Goal: Task Accomplishment & Management: Use online tool/utility

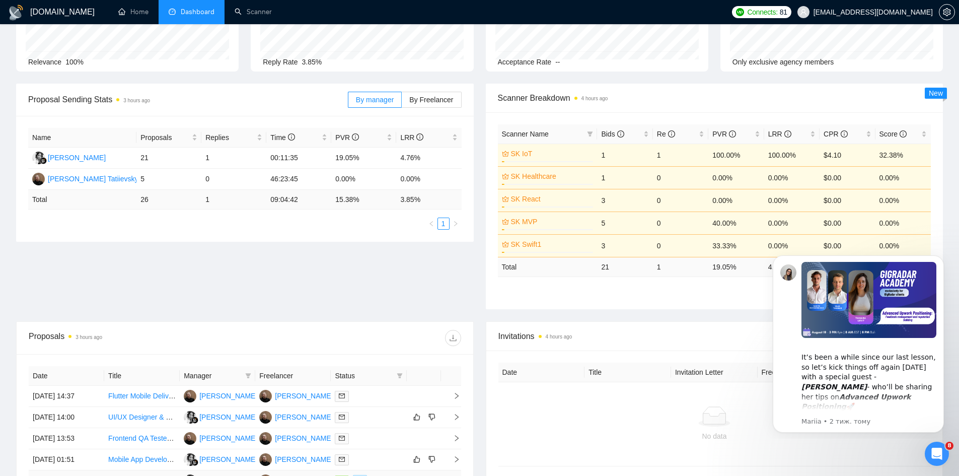
scroll to position [203, 0]
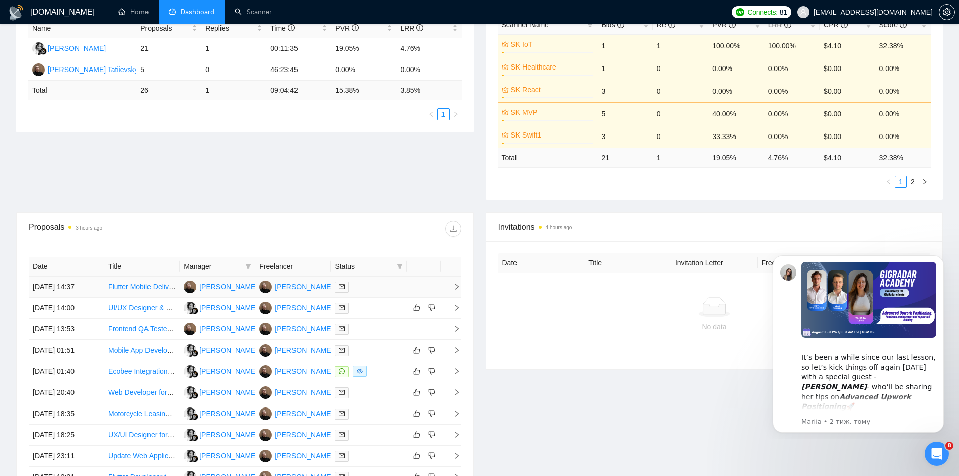
click at [97, 284] on td "[DATE] 14:37" at bounding box center [67, 286] width 76 height 21
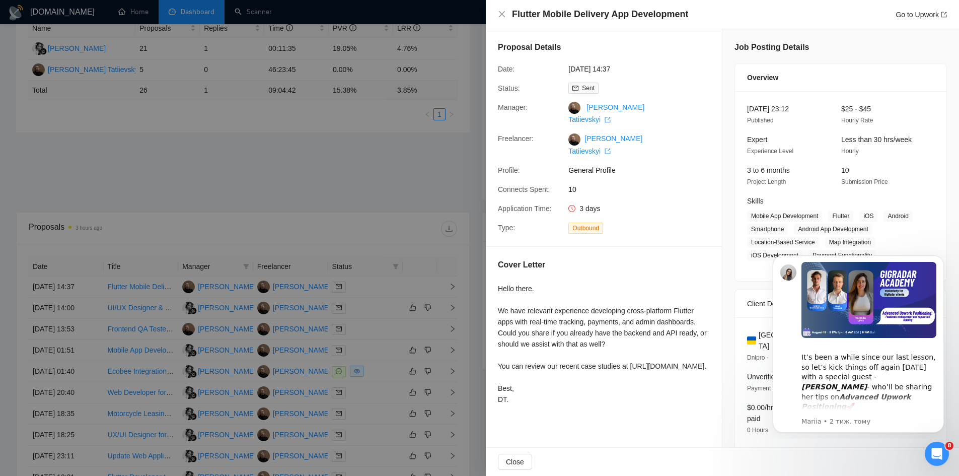
click at [142, 154] on div at bounding box center [479, 238] width 959 height 476
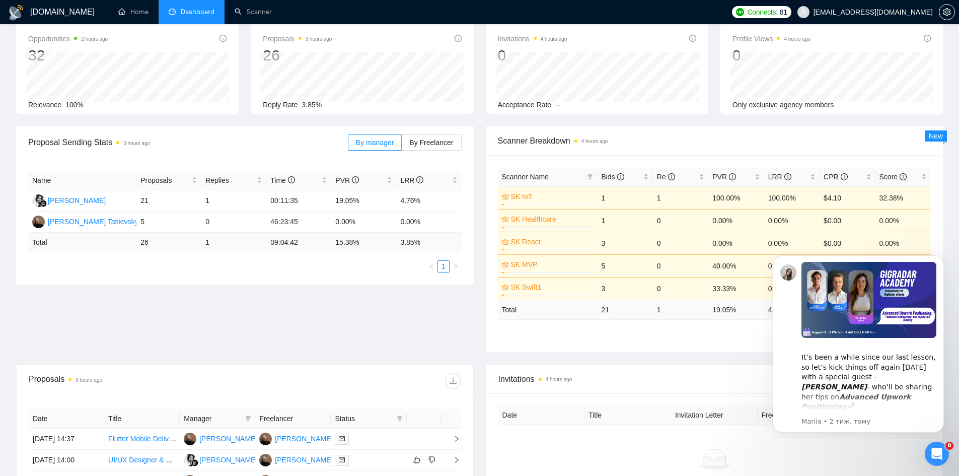
scroll to position [0, 0]
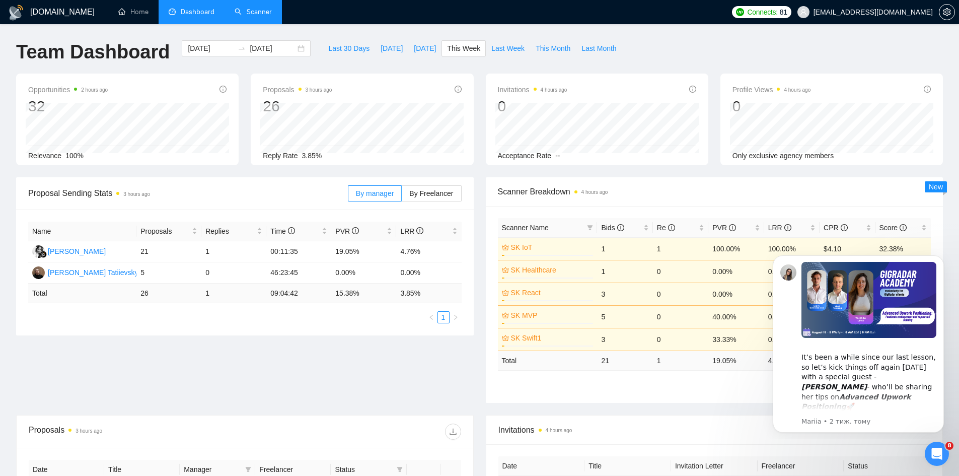
click at [245, 16] on link "Scanner" at bounding box center [253, 12] width 37 height 9
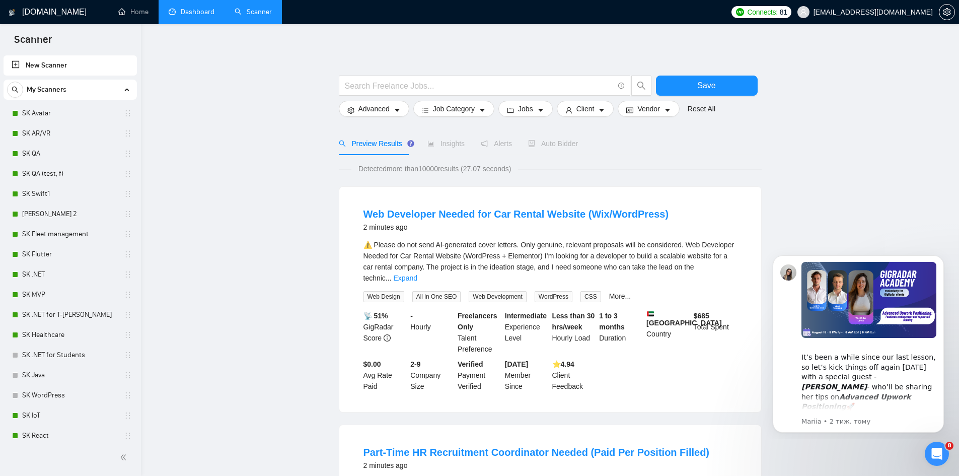
click at [187, 8] on link "Dashboard" at bounding box center [192, 12] width 46 height 9
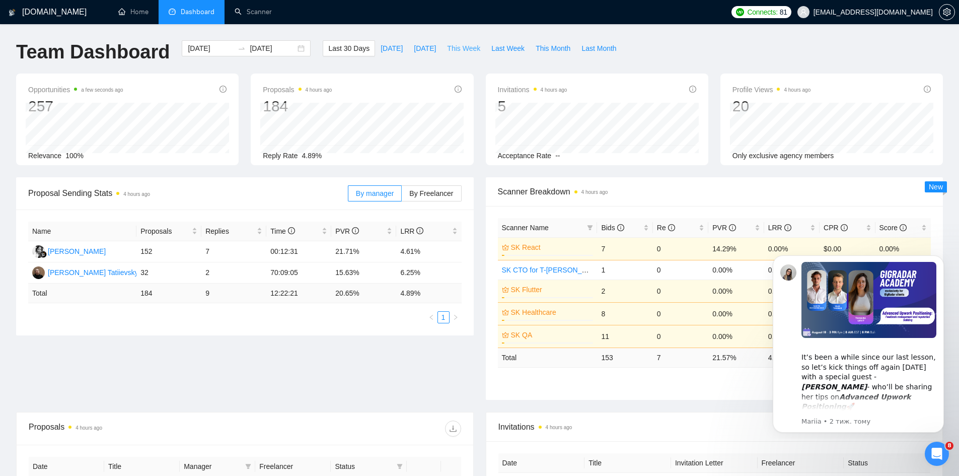
click at [451, 47] on span "This Week" at bounding box center [463, 48] width 33 height 11
type input "[DATE]"
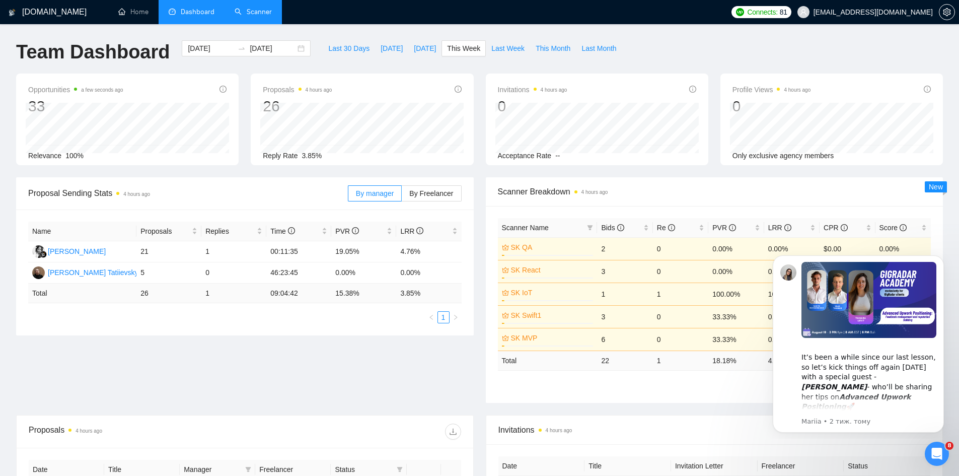
click at [242, 14] on link "Scanner" at bounding box center [253, 12] width 37 height 9
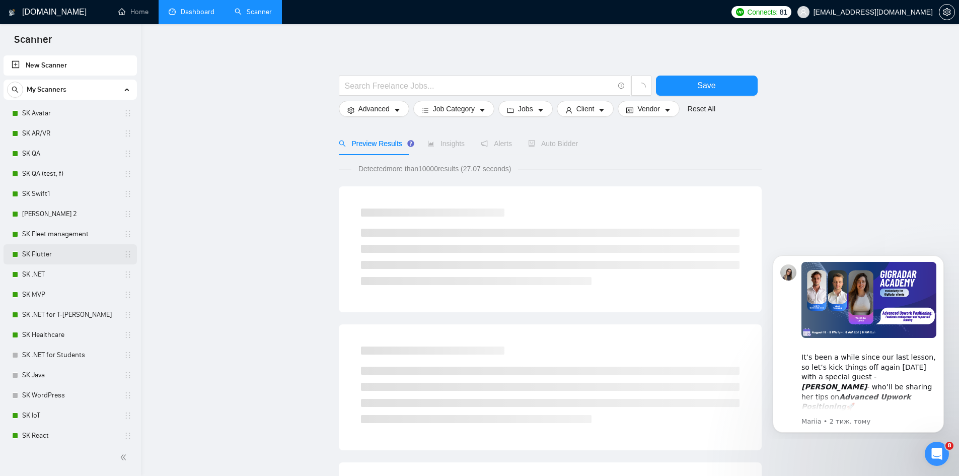
click at [40, 258] on link "SK Flutter" at bounding box center [70, 254] width 96 height 20
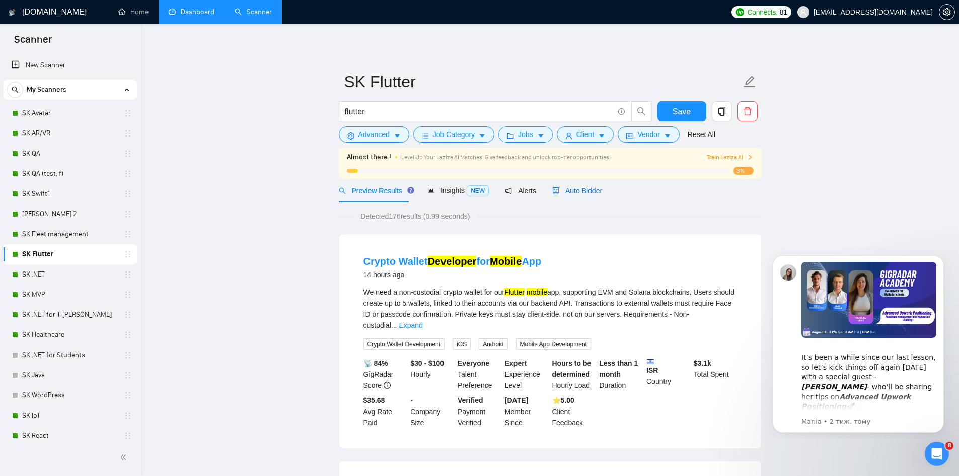
click at [574, 191] on span "Auto Bidder" at bounding box center [577, 191] width 50 height 8
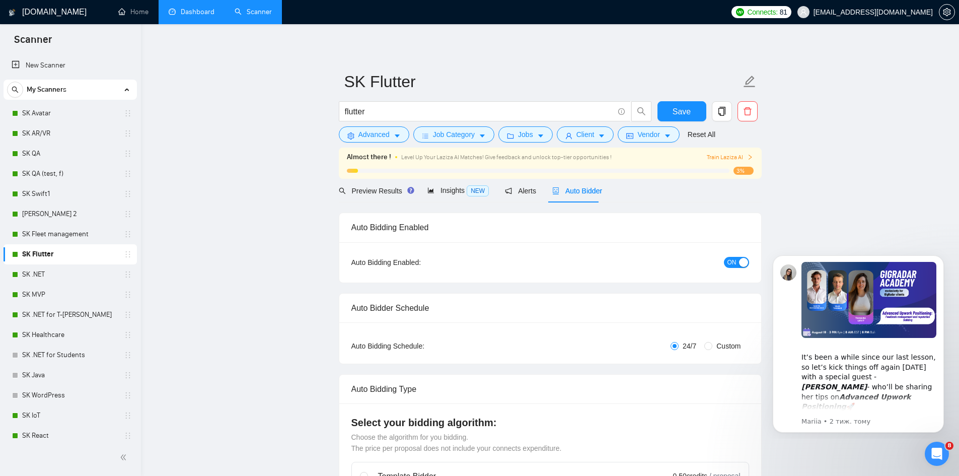
checkbox input "true"
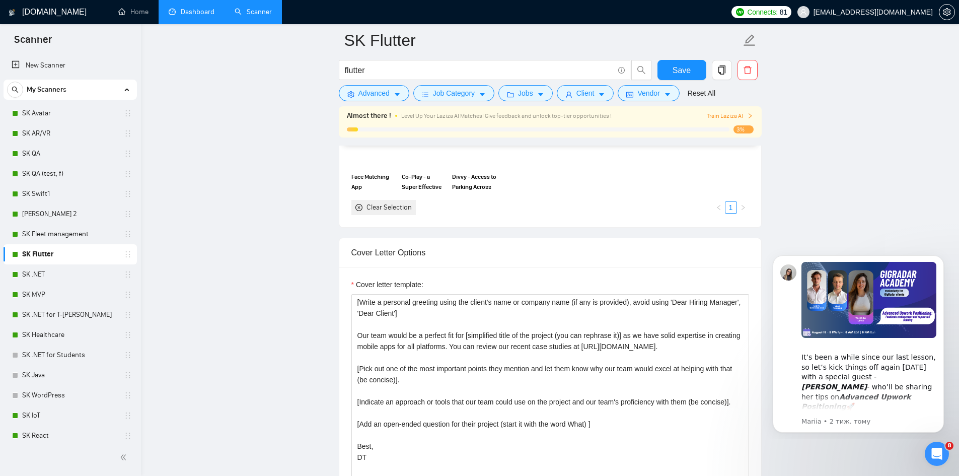
scroll to position [1074, 0]
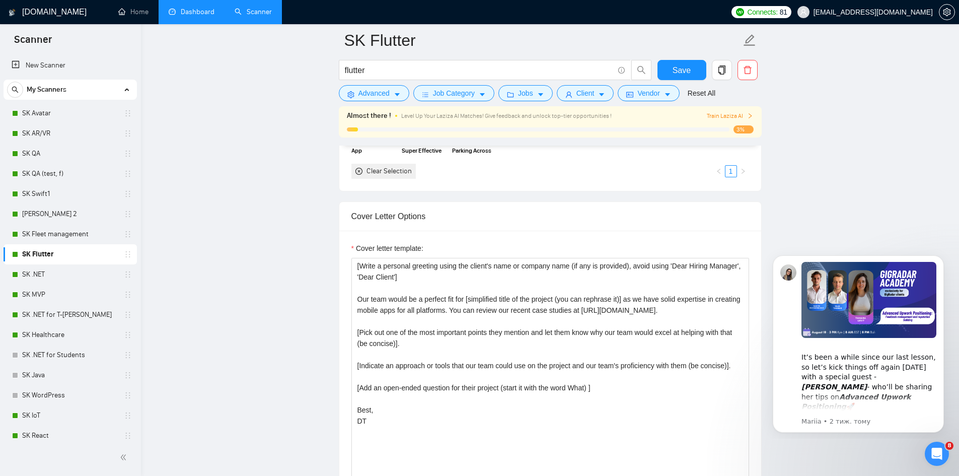
drag, startPoint x: 49, startPoint y: 192, endPoint x: 280, endPoint y: 236, distance: 235.6
click at [49, 192] on link "SK Swift1" at bounding box center [70, 194] width 96 height 20
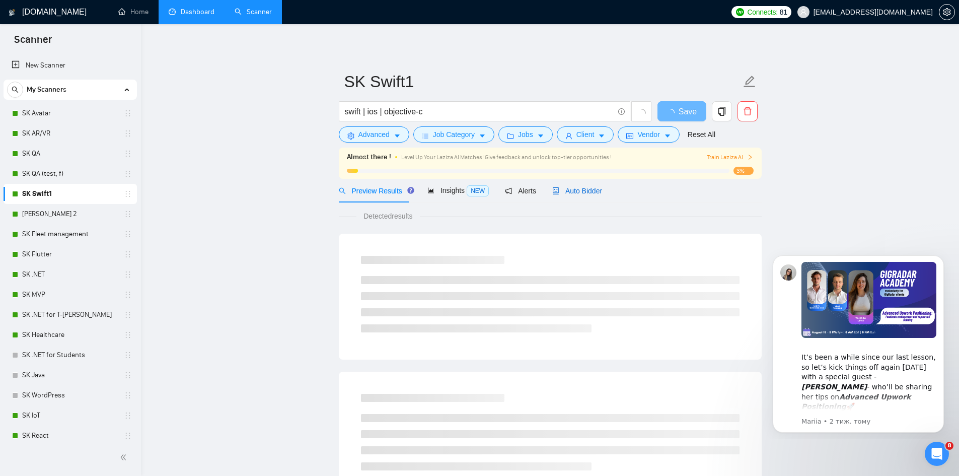
click at [565, 191] on span "Auto Bidder" at bounding box center [577, 191] width 50 height 8
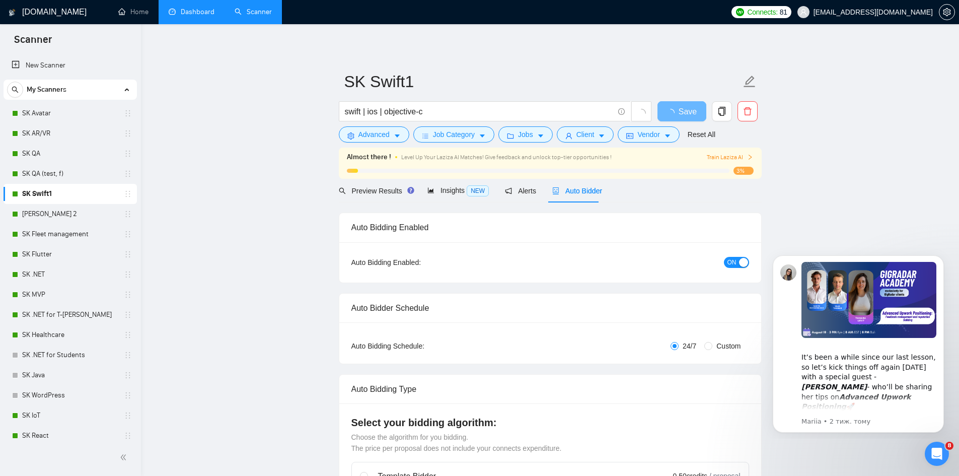
checkbox input "true"
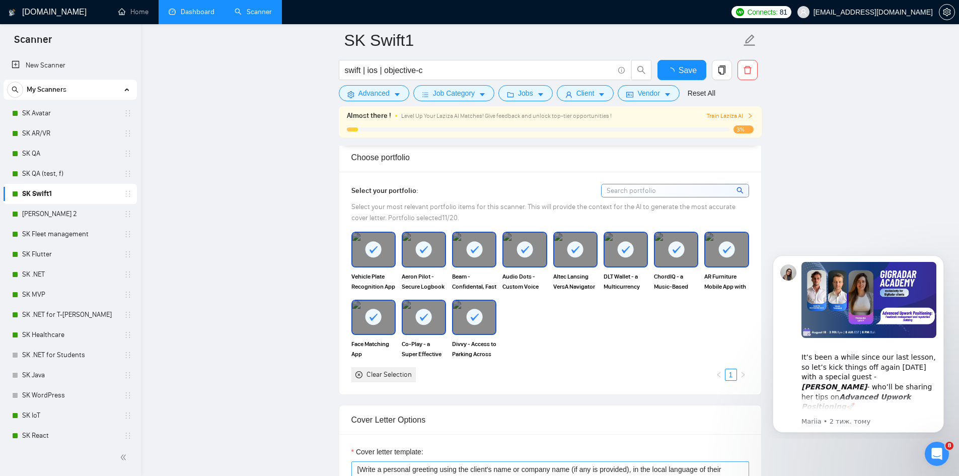
scroll to position [1074, 0]
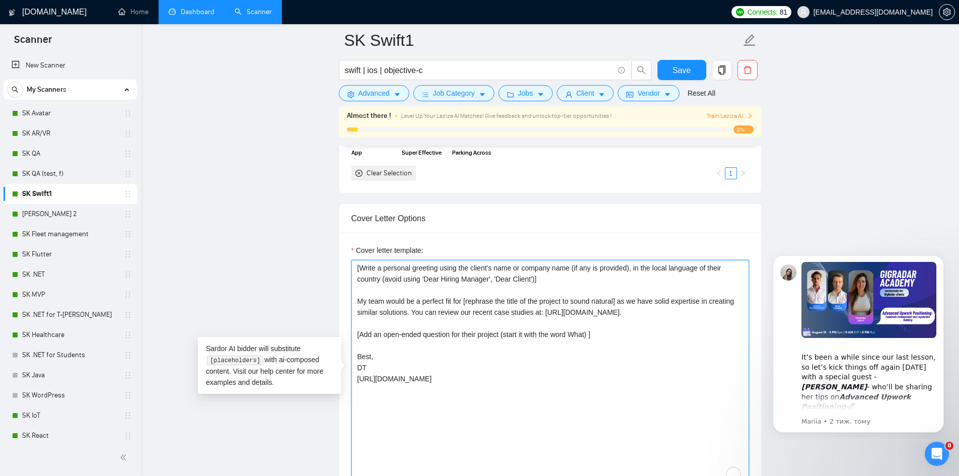
drag, startPoint x: 472, startPoint y: 391, endPoint x: 234, endPoint y: 247, distance: 278.0
drag, startPoint x: 30, startPoint y: 256, endPoint x: 485, endPoint y: 397, distance: 476.5
click at [31, 256] on link "SK Flutter" at bounding box center [70, 254] width 96 height 20
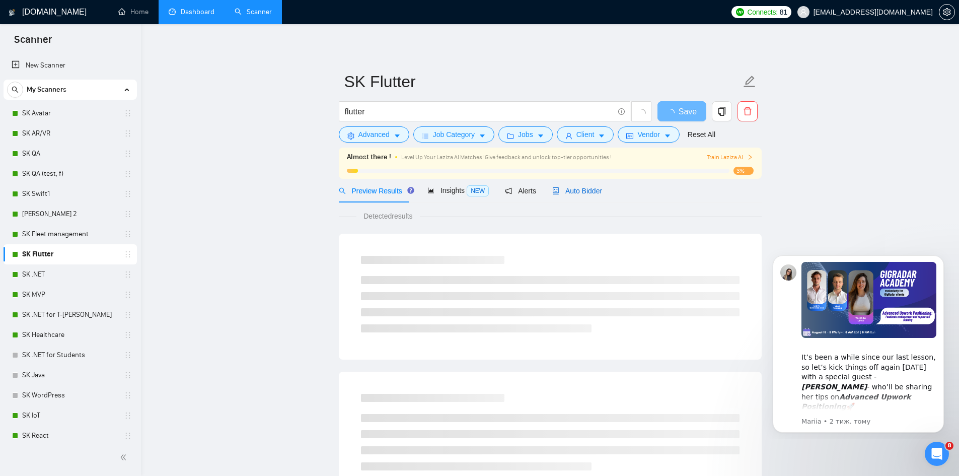
click at [583, 190] on span "Auto Bidder" at bounding box center [577, 191] width 50 height 8
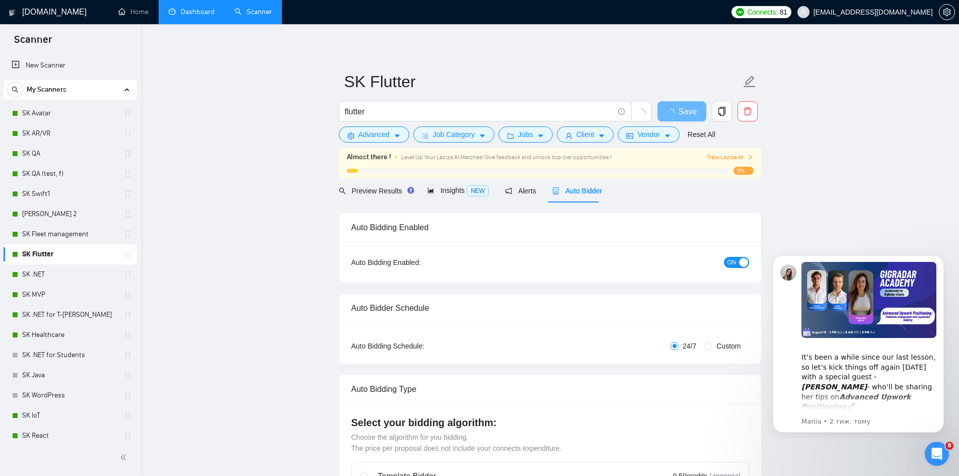
checkbox input "true"
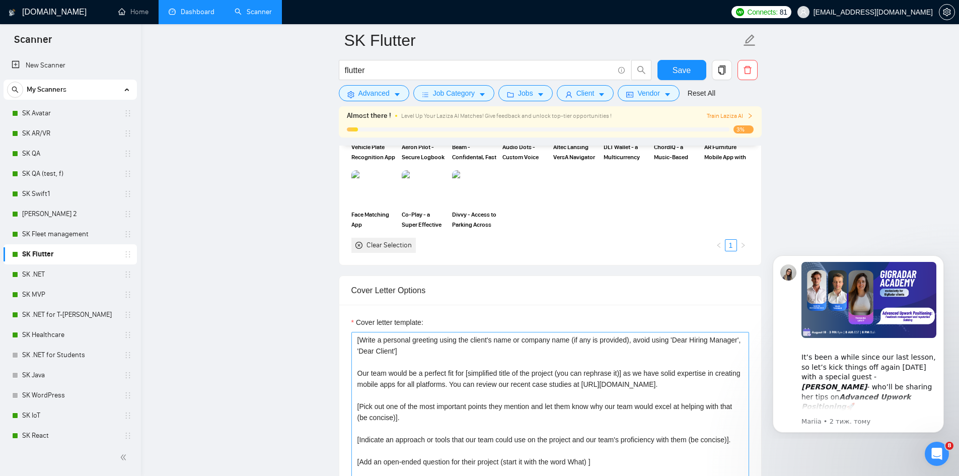
scroll to position [1074, 0]
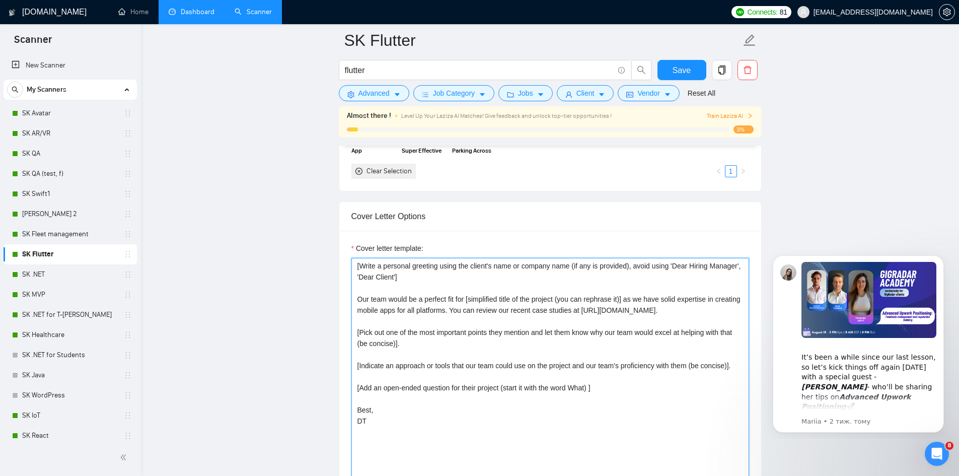
click at [441, 293] on textarea "[Write a personal greeting using the client's name or company name (if any is p…" at bounding box center [550, 371] width 398 height 227
paste textarea "in the local language of their country (avoid using 'Dear Hiring Manager', 'Dea…"
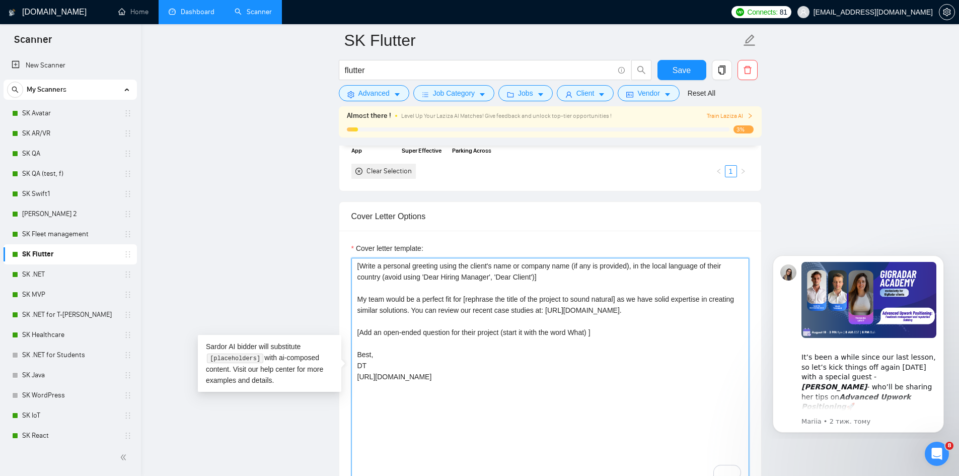
drag, startPoint x: 376, startPoint y: 312, endPoint x: 351, endPoint y: 313, distance: 25.2
click at [351, 313] on textarea "[Write a personal greeting using the client's name or company name (if any is p…" at bounding box center [550, 371] width 398 height 227
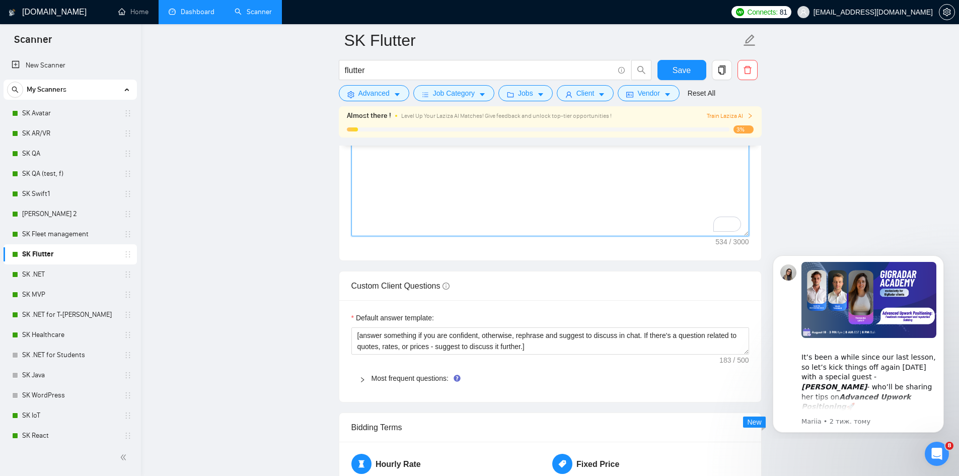
scroll to position [1342, 0]
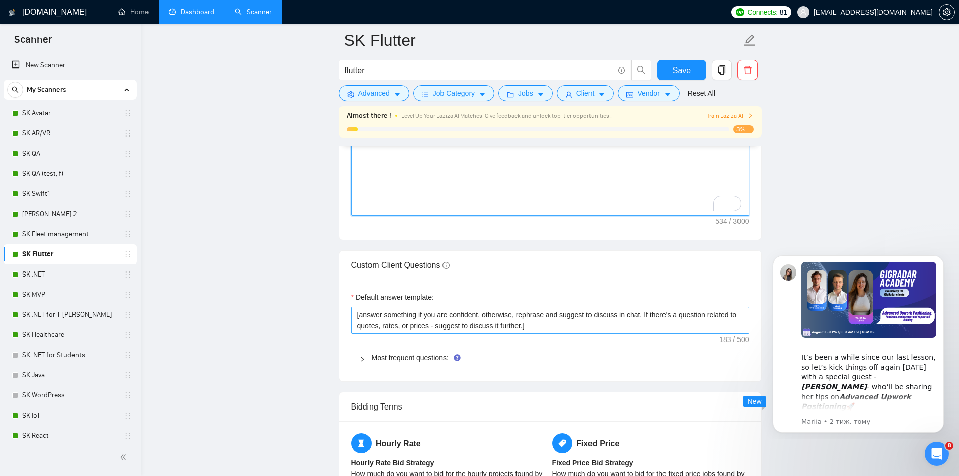
type textarea "[Write a personal greeting using the client's name or company name (if any is p…"
click at [683, 72] on span "Save" at bounding box center [681, 70] width 18 height 13
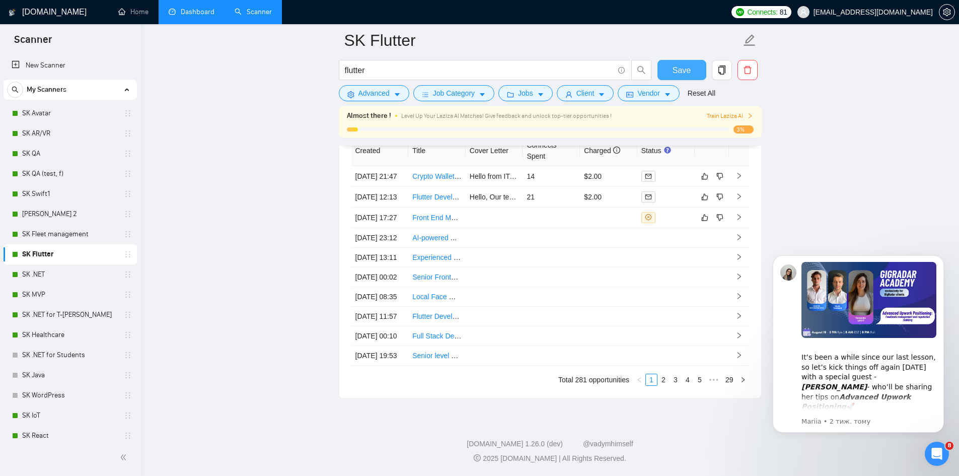
scroll to position [2565, 0]
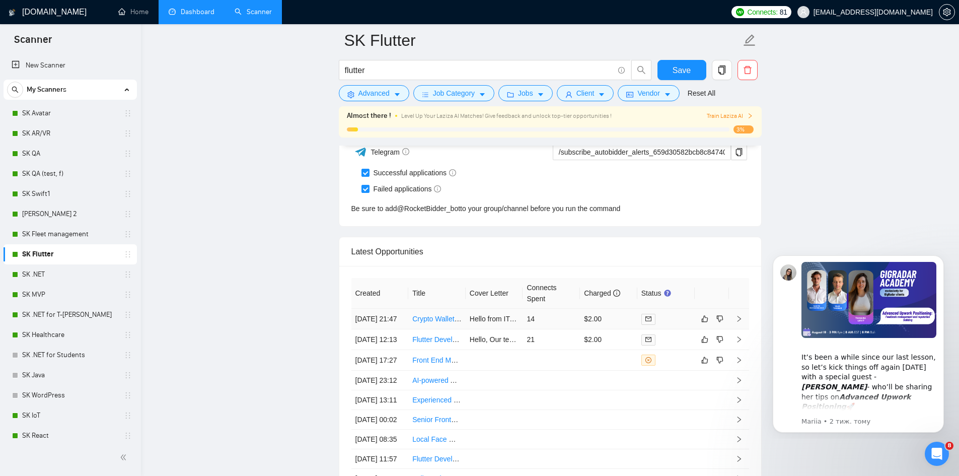
click at [553, 326] on td "14" at bounding box center [550, 319] width 57 height 21
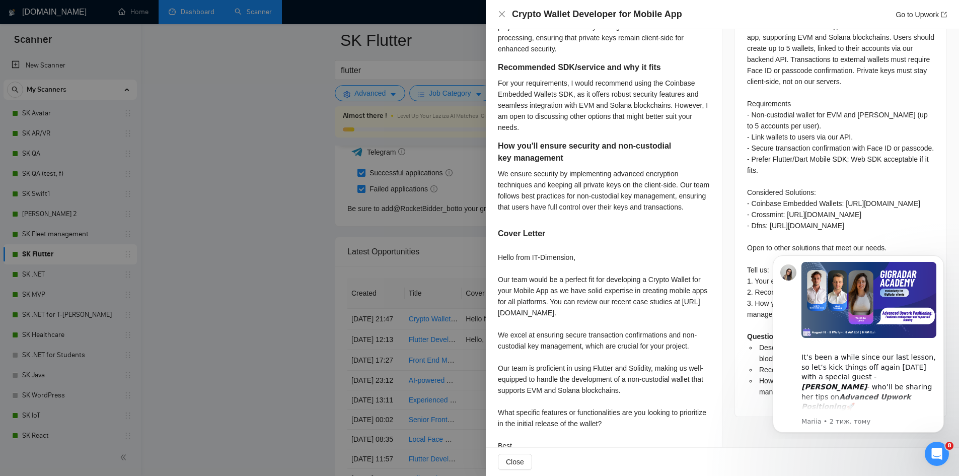
scroll to position [476, 0]
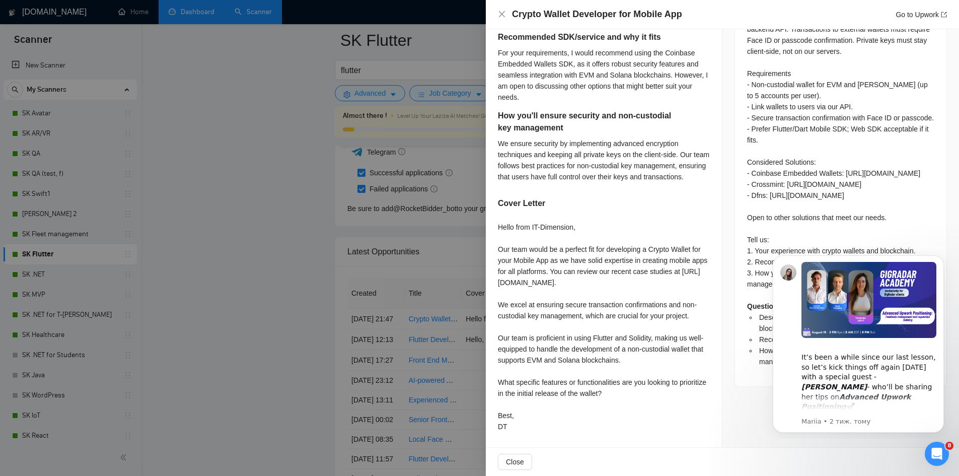
drag, startPoint x: 222, startPoint y: 360, endPoint x: 227, endPoint y: 361, distance: 5.1
click at [223, 360] on div at bounding box center [479, 238] width 959 height 476
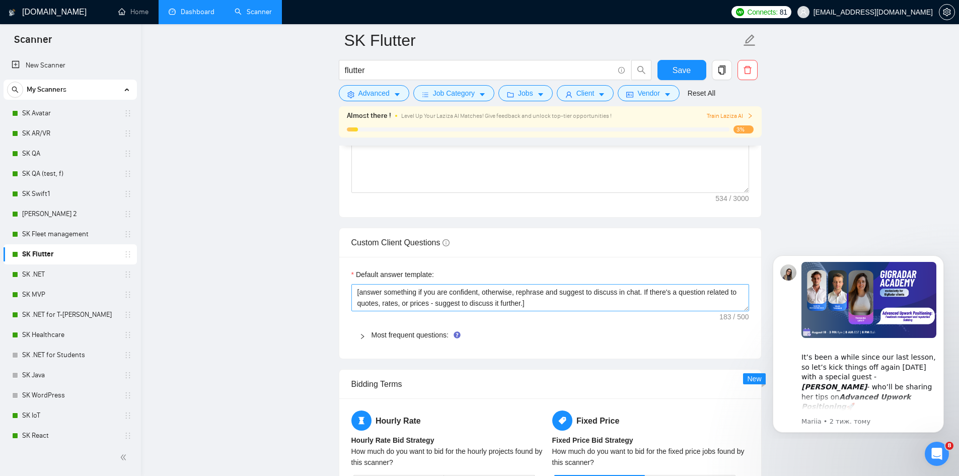
scroll to position [1357, 0]
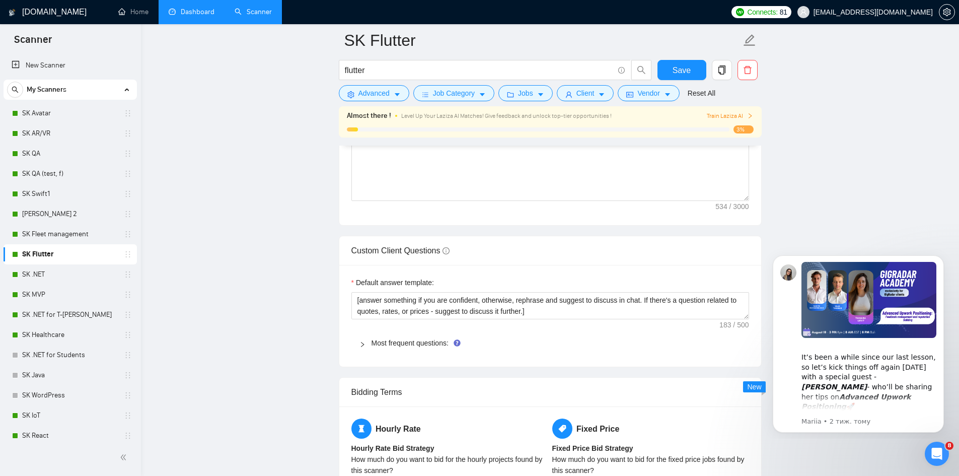
click at [472, 119] on span "Level Up Your Laziza AI Matches! Give feedback and unlock top-tier opportunitie…" at bounding box center [506, 115] width 210 height 7
click at [732, 117] on span "Train Laziza AI" at bounding box center [730, 116] width 46 height 10
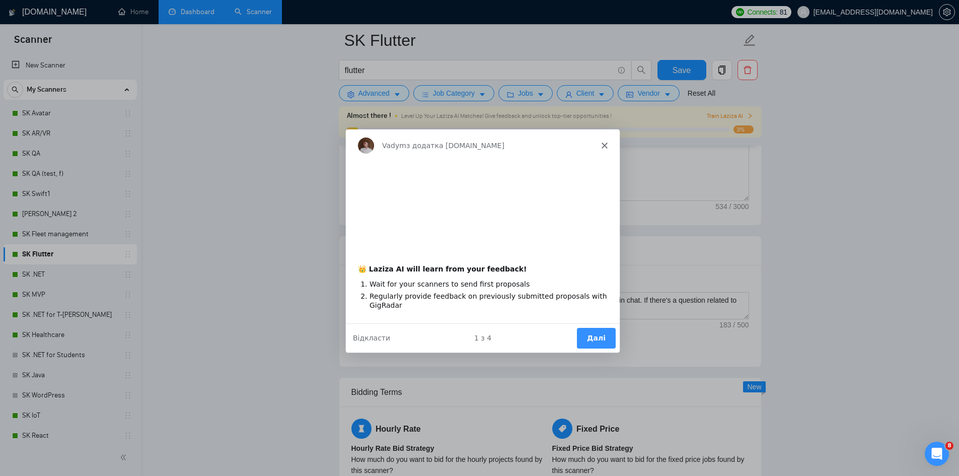
scroll to position [0, 0]
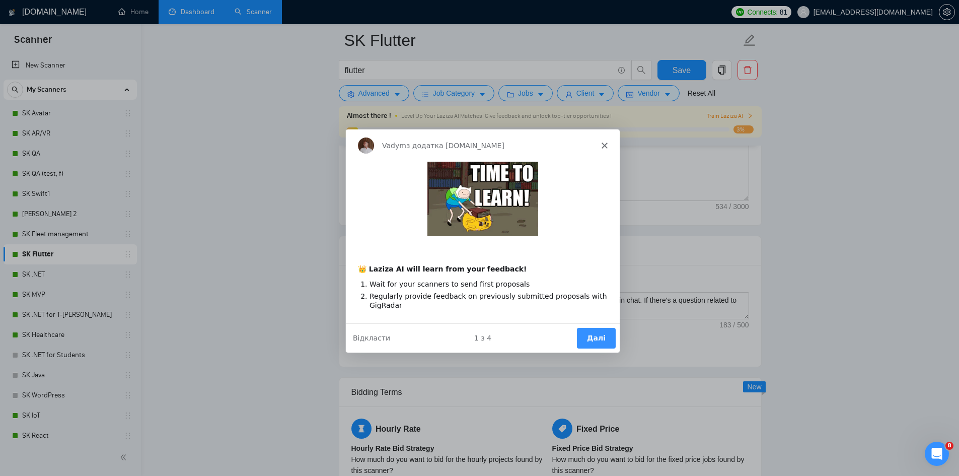
click at [595, 336] on button "Далі" at bounding box center [595, 337] width 39 height 21
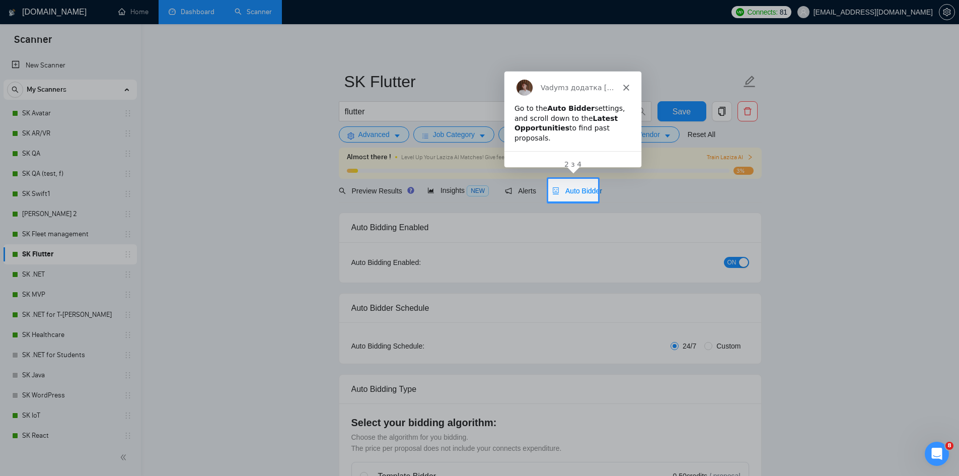
click at [581, 158] on div "2 з 4" at bounding box center [572, 163] width 137 height 11
click at [626, 85] on polygon "Закрити" at bounding box center [626, 87] width 6 height 6
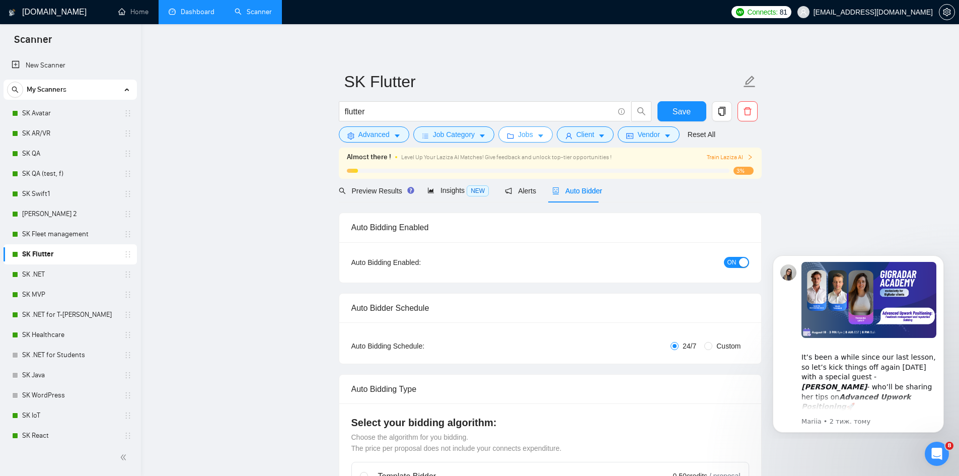
click at [511, 131] on button "Jobs" at bounding box center [525, 134] width 54 height 16
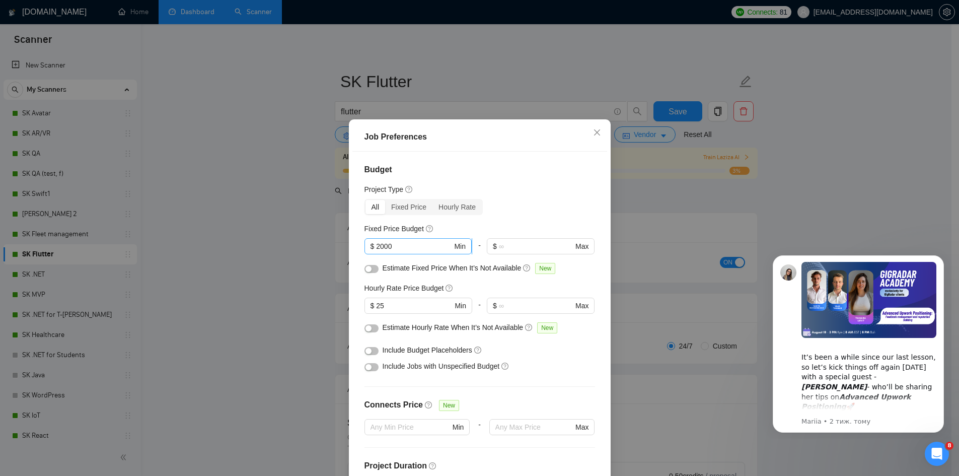
drag, startPoint x: 406, startPoint y: 252, endPoint x: 393, endPoint y: 242, distance: 16.8
click at [393, 243] on span "$ 2000 Min" at bounding box center [417, 246] width 107 height 16
drag, startPoint x: 393, startPoint y: 242, endPoint x: 322, endPoint y: 234, distance: 71.4
click at [329, 233] on div "Job Preferences Budget Project Type All Fixed Price Hourly Rate Fixed Price Bud…" at bounding box center [479, 238] width 959 height 476
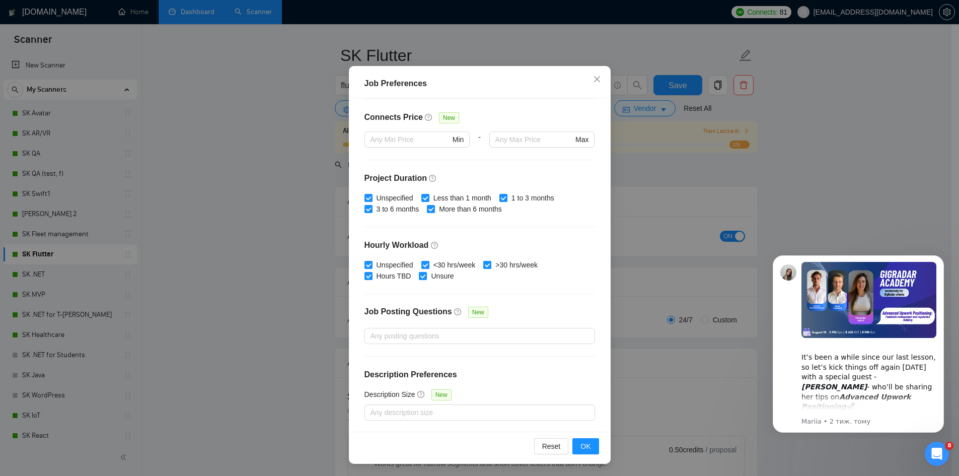
scroll to position [67, 0]
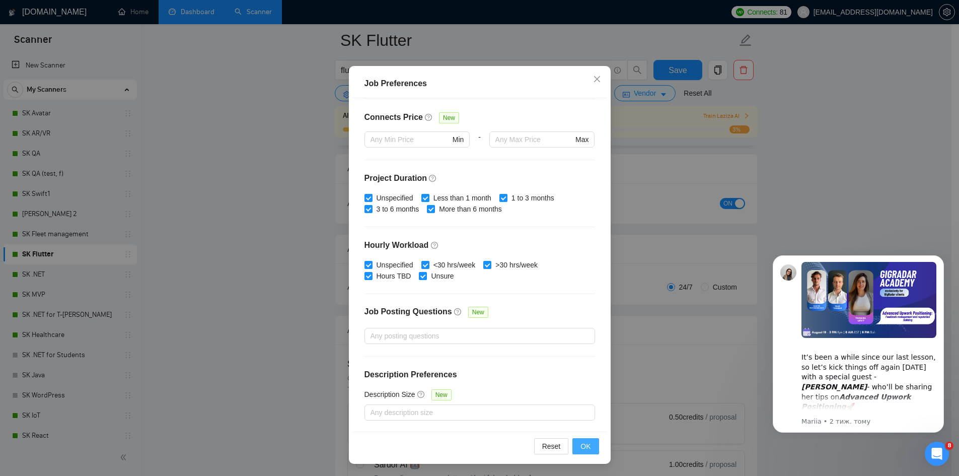
type input "1000"
click at [580, 444] on span "OK" at bounding box center [585, 445] width 10 height 11
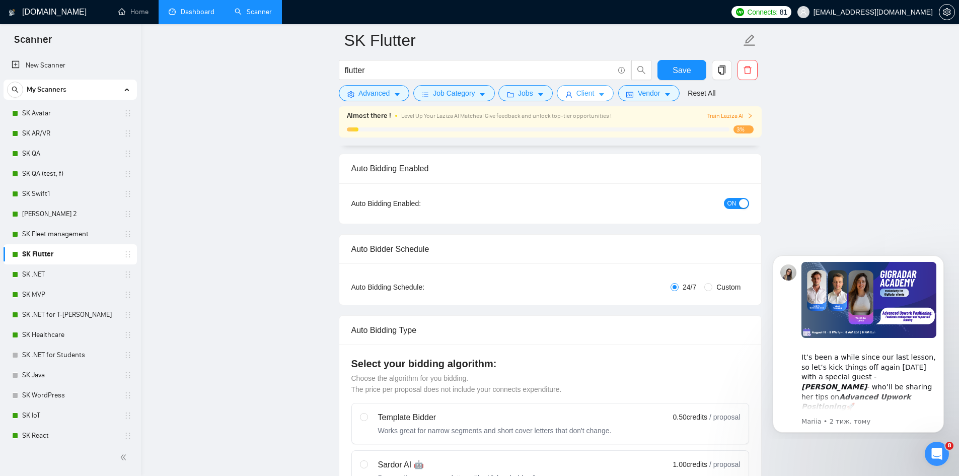
click at [570, 95] on button "Client" at bounding box center [585, 93] width 57 height 16
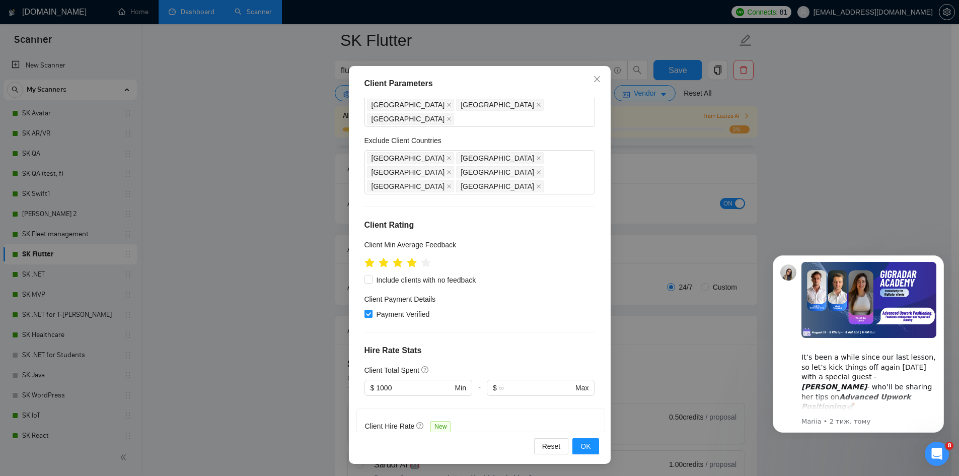
scroll to position [403, 0]
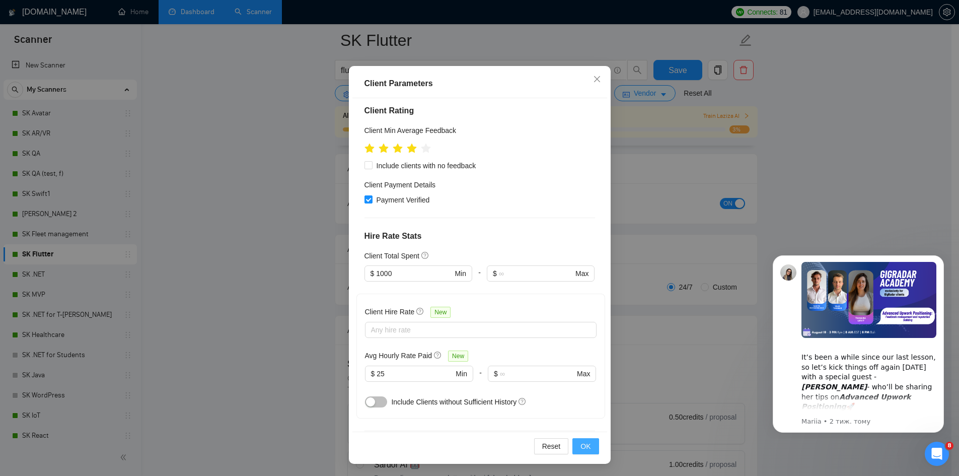
click at [580, 447] on span "OK" at bounding box center [585, 445] width 10 height 11
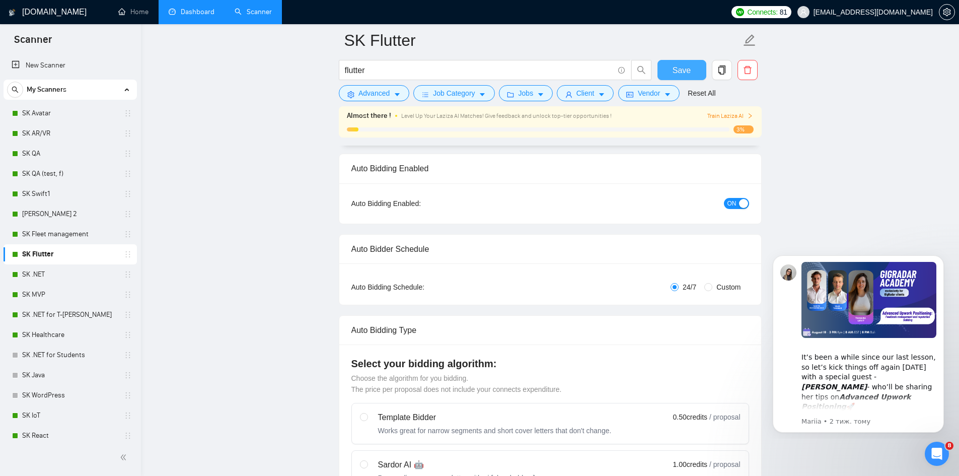
click at [700, 70] on button "Save" at bounding box center [681, 70] width 49 height 20
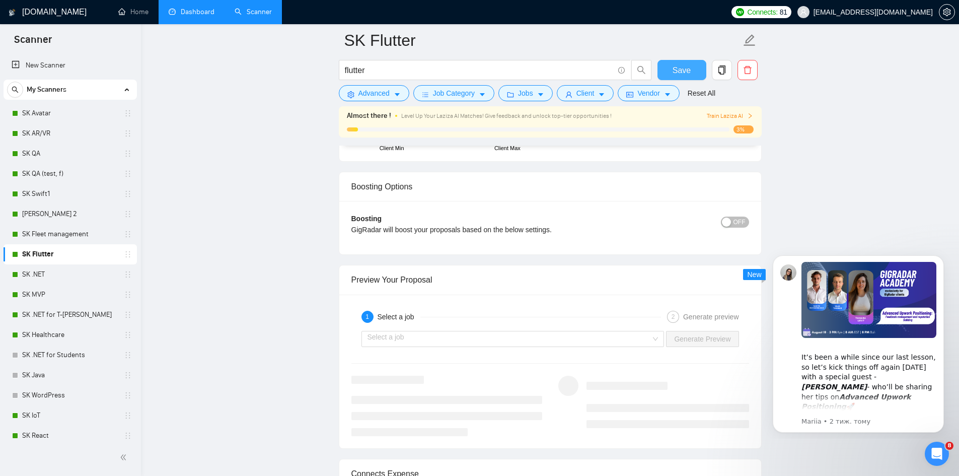
scroll to position [1812, 0]
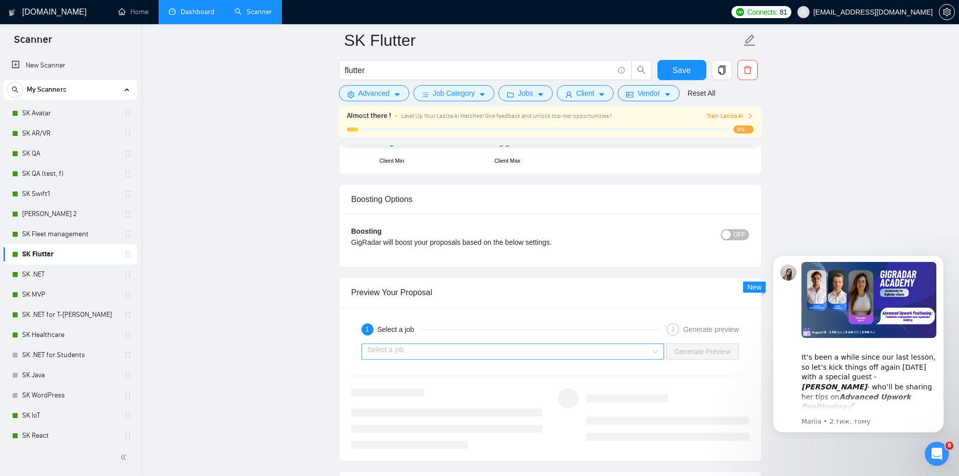
click at [431, 348] on input "search" at bounding box center [509, 351] width 284 height 15
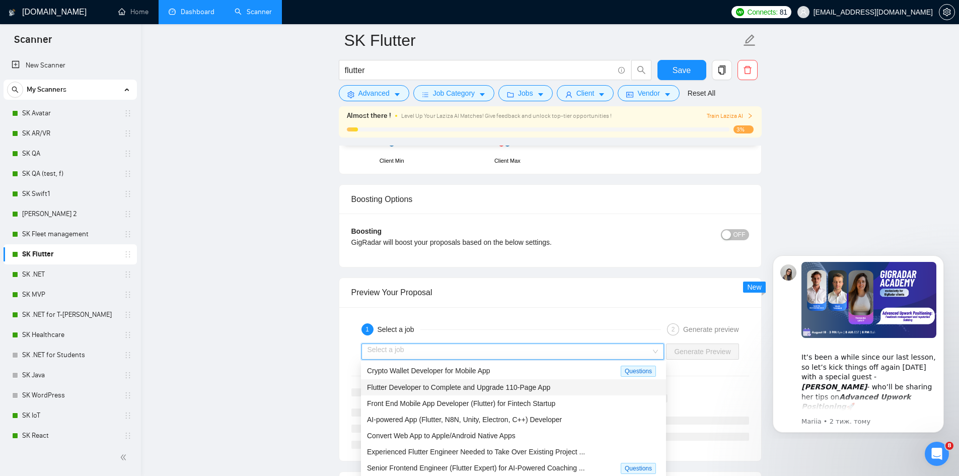
click at [430, 384] on span "Flutter Developer to Complete and Upgrade 110-Page App" at bounding box center [458, 387] width 183 height 8
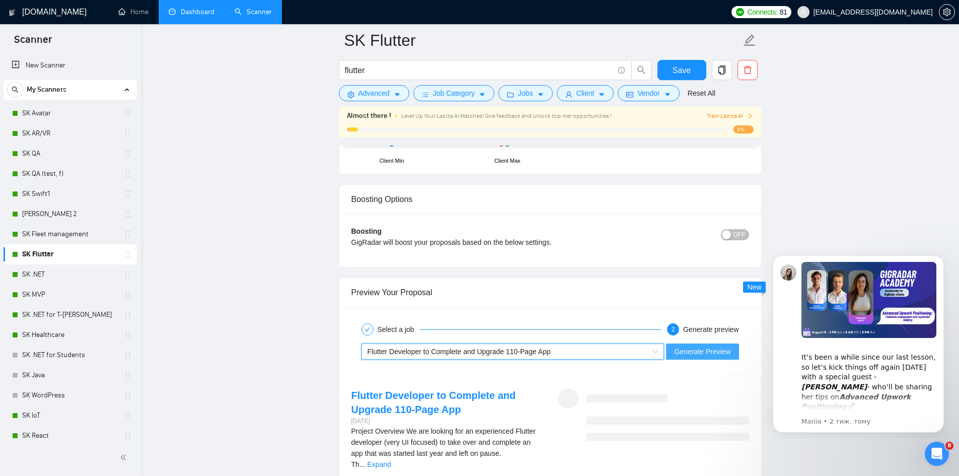
click at [675, 356] on button "Generate Preview" at bounding box center [702, 351] width 72 height 16
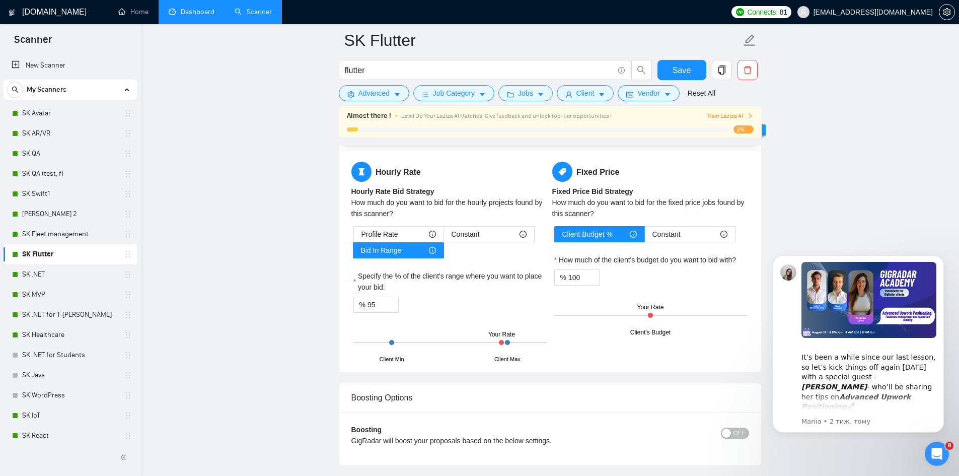
scroll to position [1611, 0]
